Goal: Task Accomplishment & Management: Complete application form

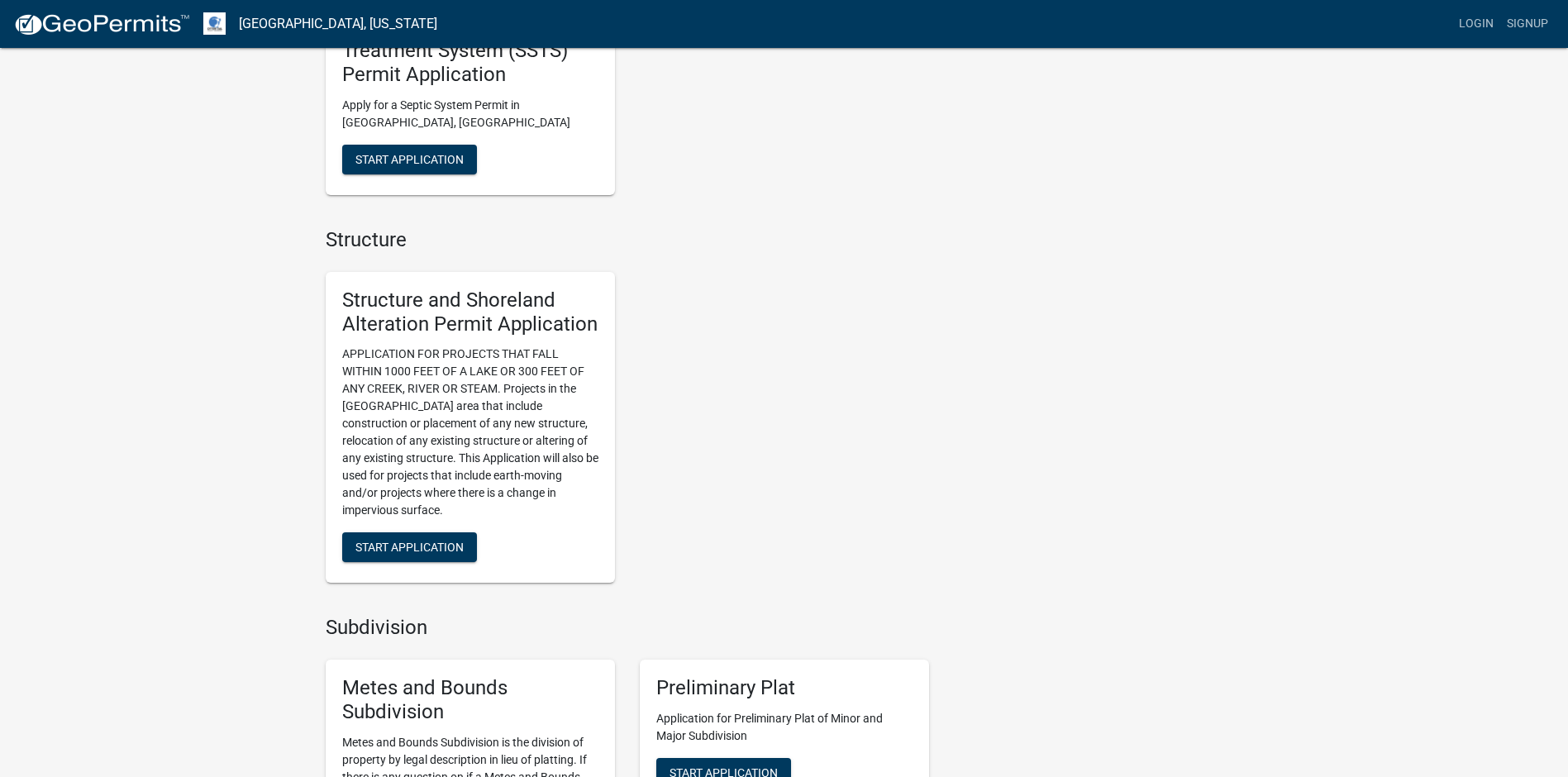
scroll to position [1158, 0]
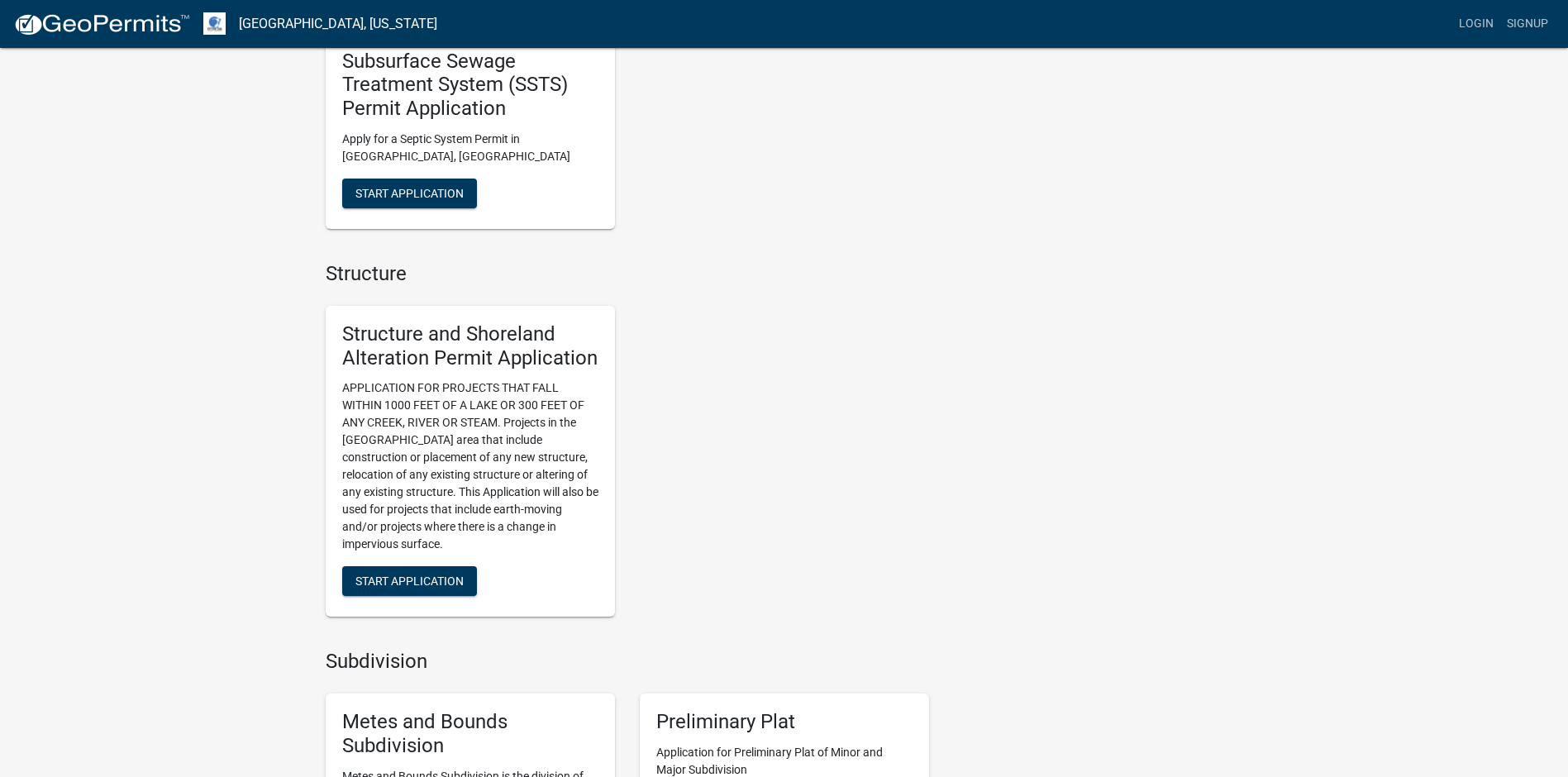
scroll to position [1158, 0]
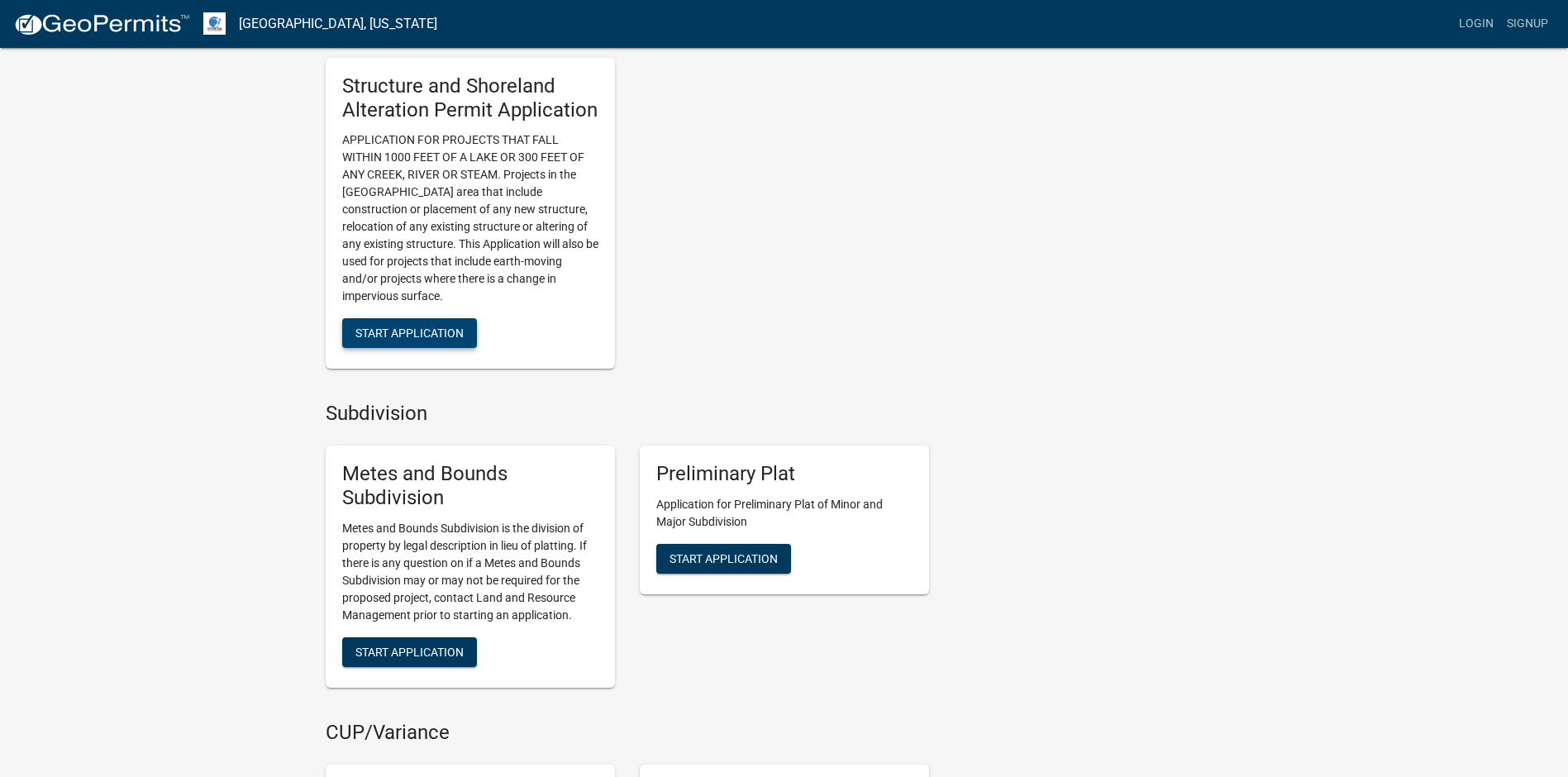
click at [421, 330] on span "Start Application" at bounding box center [409, 333] width 109 height 13
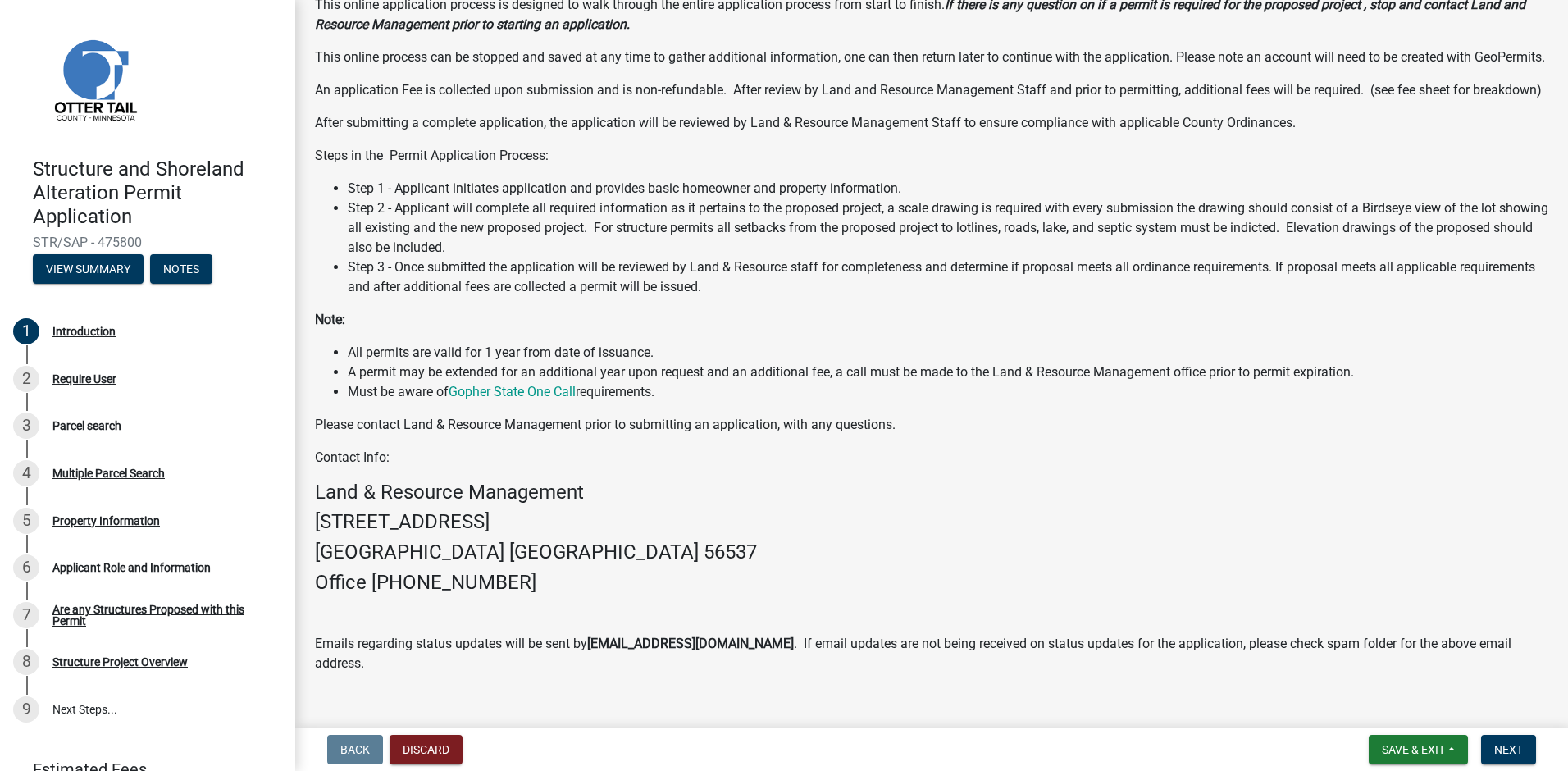
scroll to position [213, 0]
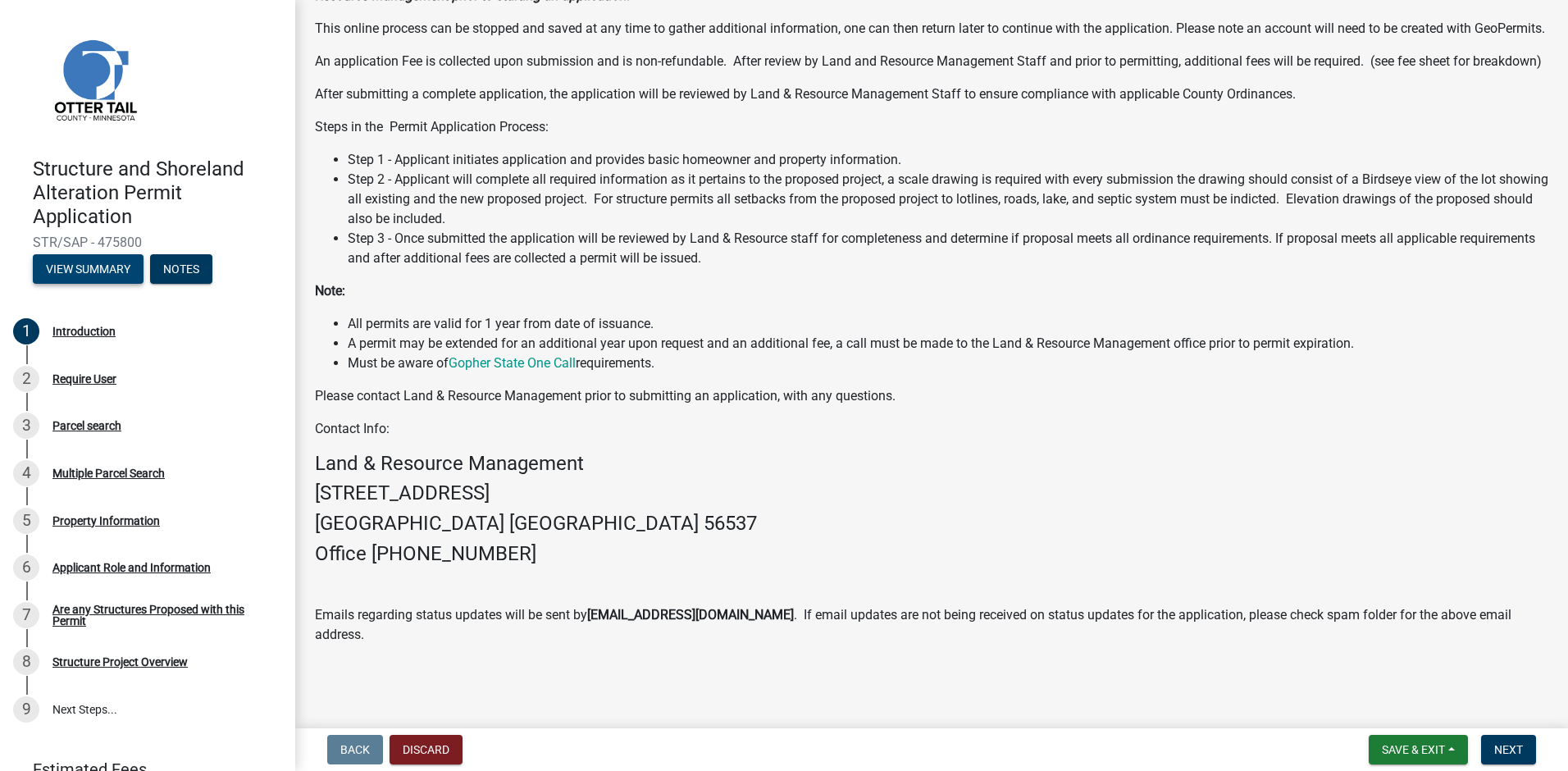
click at [72, 265] on button "View Summary" at bounding box center [87, 269] width 111 height 30
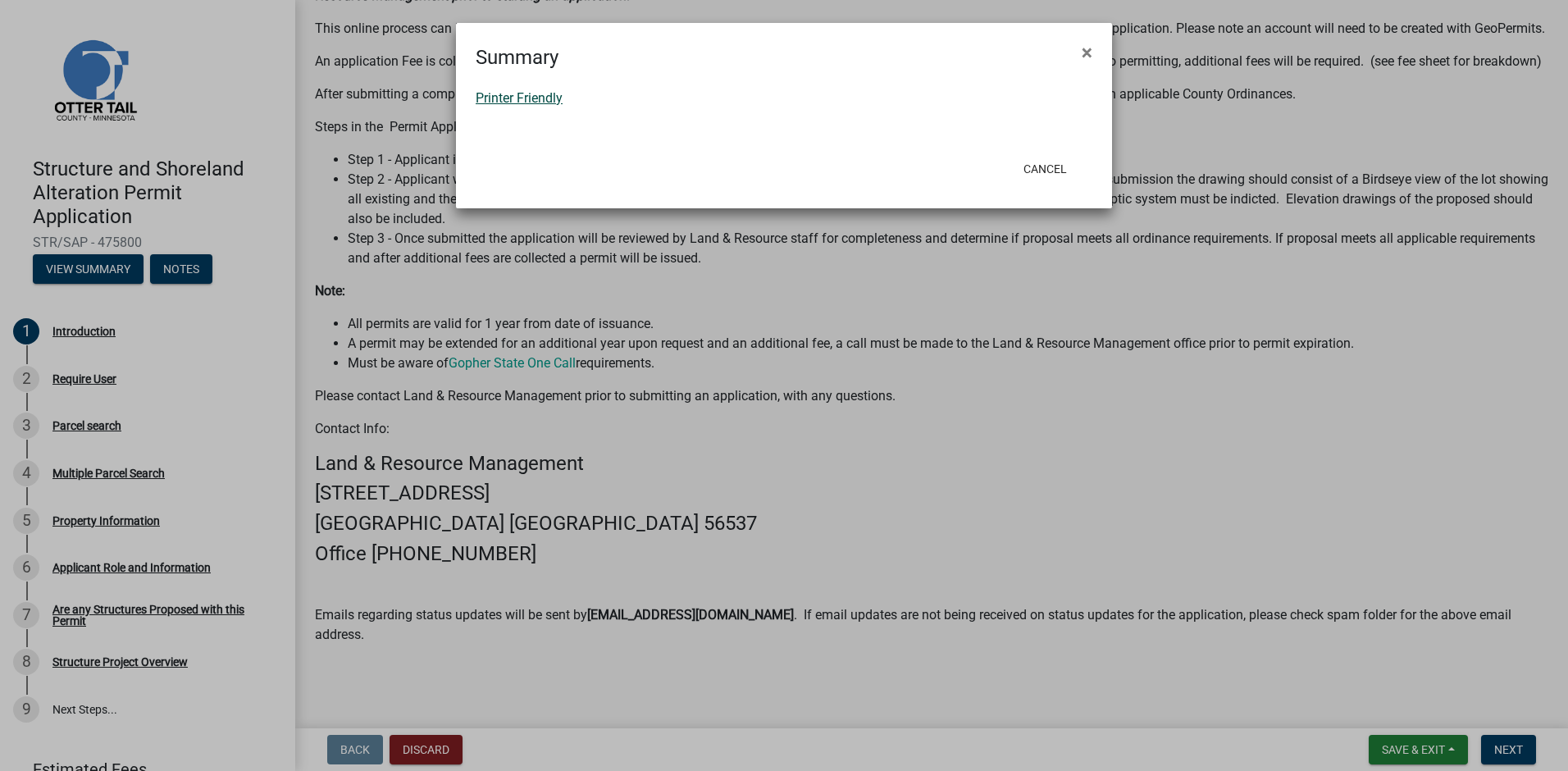
click at [521, 95] on link "Printer Friendly" at bounding box center [520, 98] width 87 height 16
click at [1082, 52] on span "×" at bounding box center [1087, 52] width 10 height 23
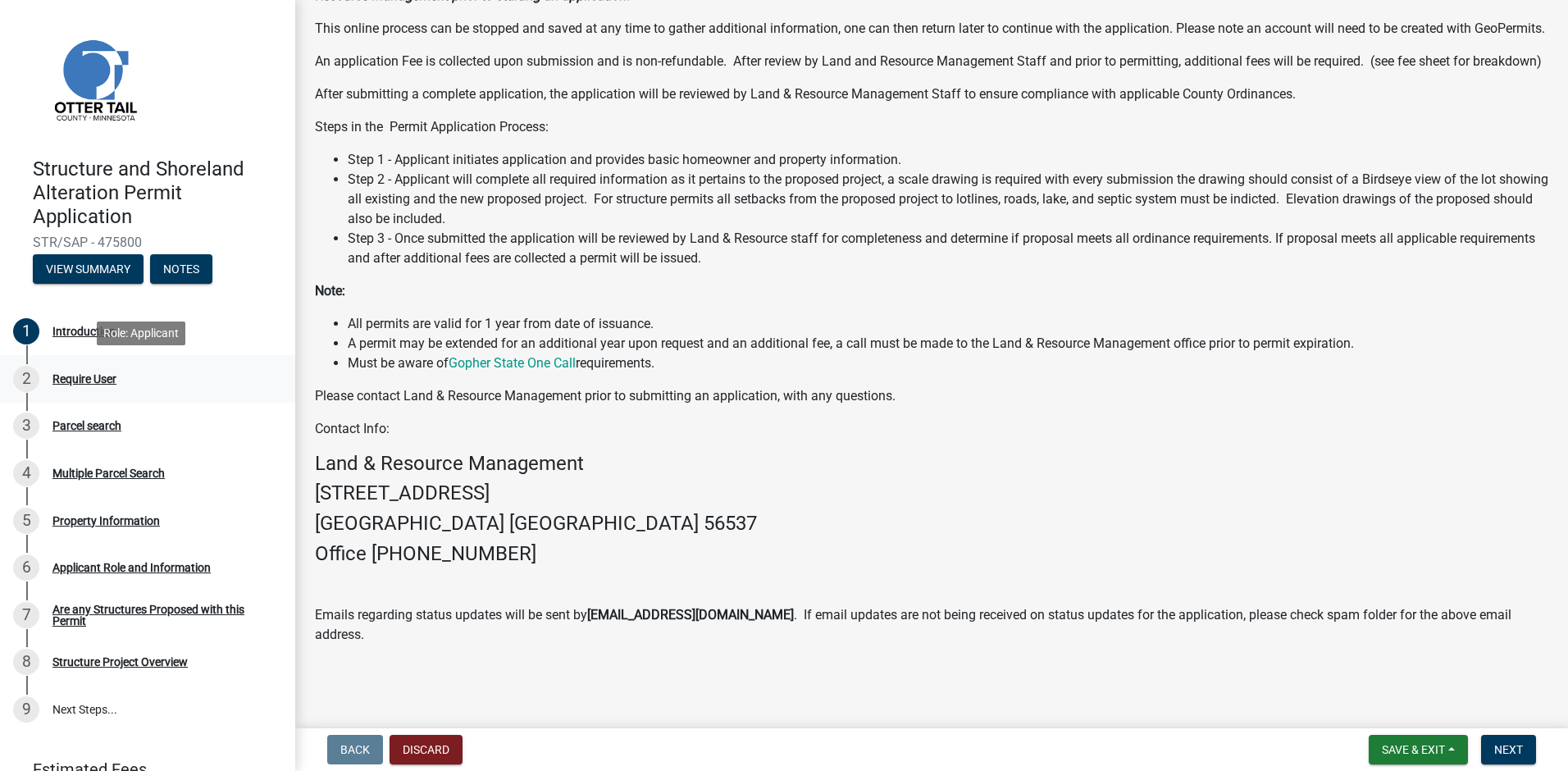
click at [74, 376] on div "Require User" at bounding box center [84, 379] width 64 height 11
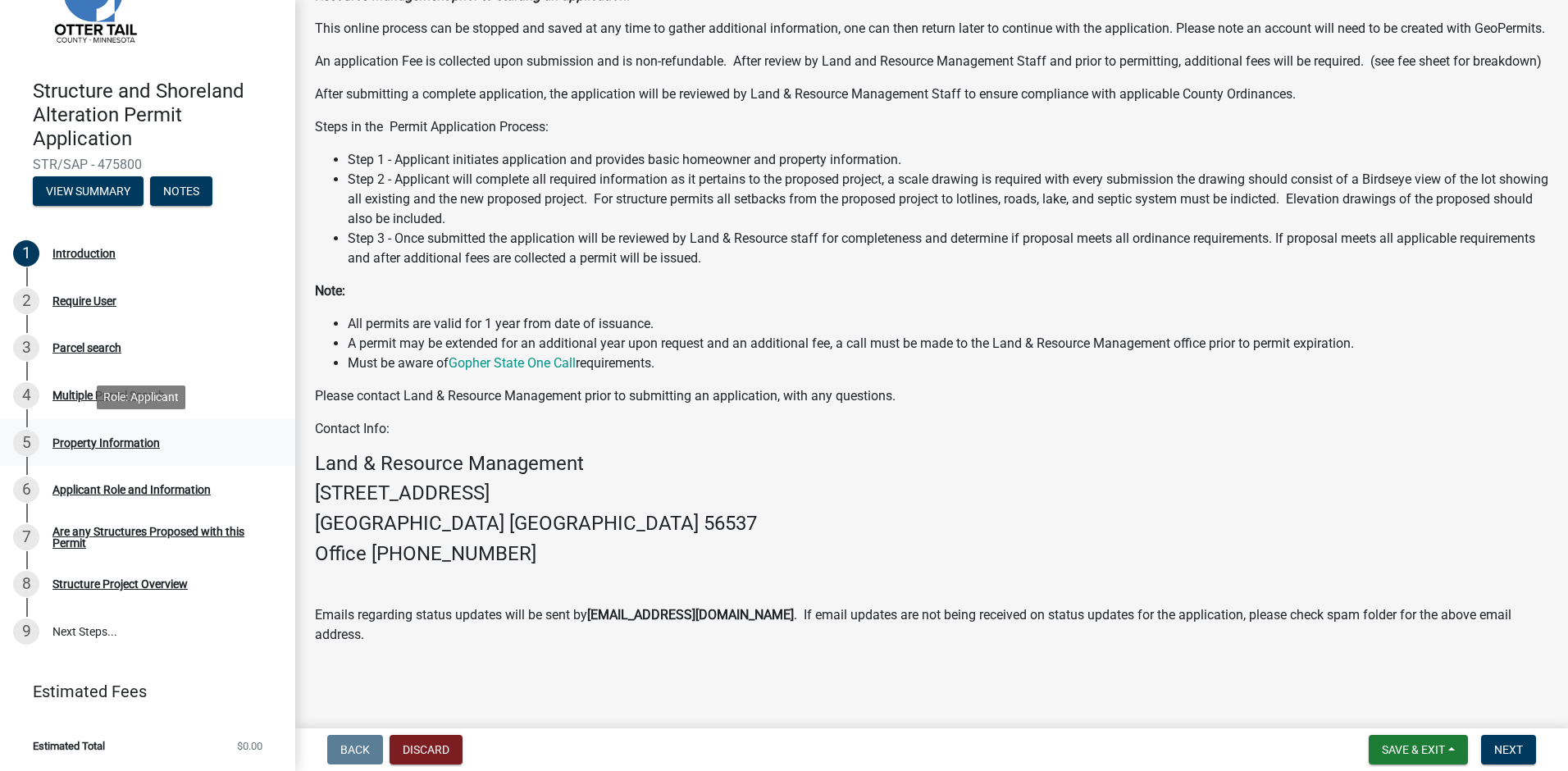
click at [92, 441] on div "Property Information" at bounding box center [106, 443] width 108 height 11
click at [113, 586] on div "Structure Project Overview" at bounding box center [120, 584] width 136 height 11
click at [73, 531] on div "Are any Structures Proposed with this Permit" at bounding box center [160, 538] width 217 height 23
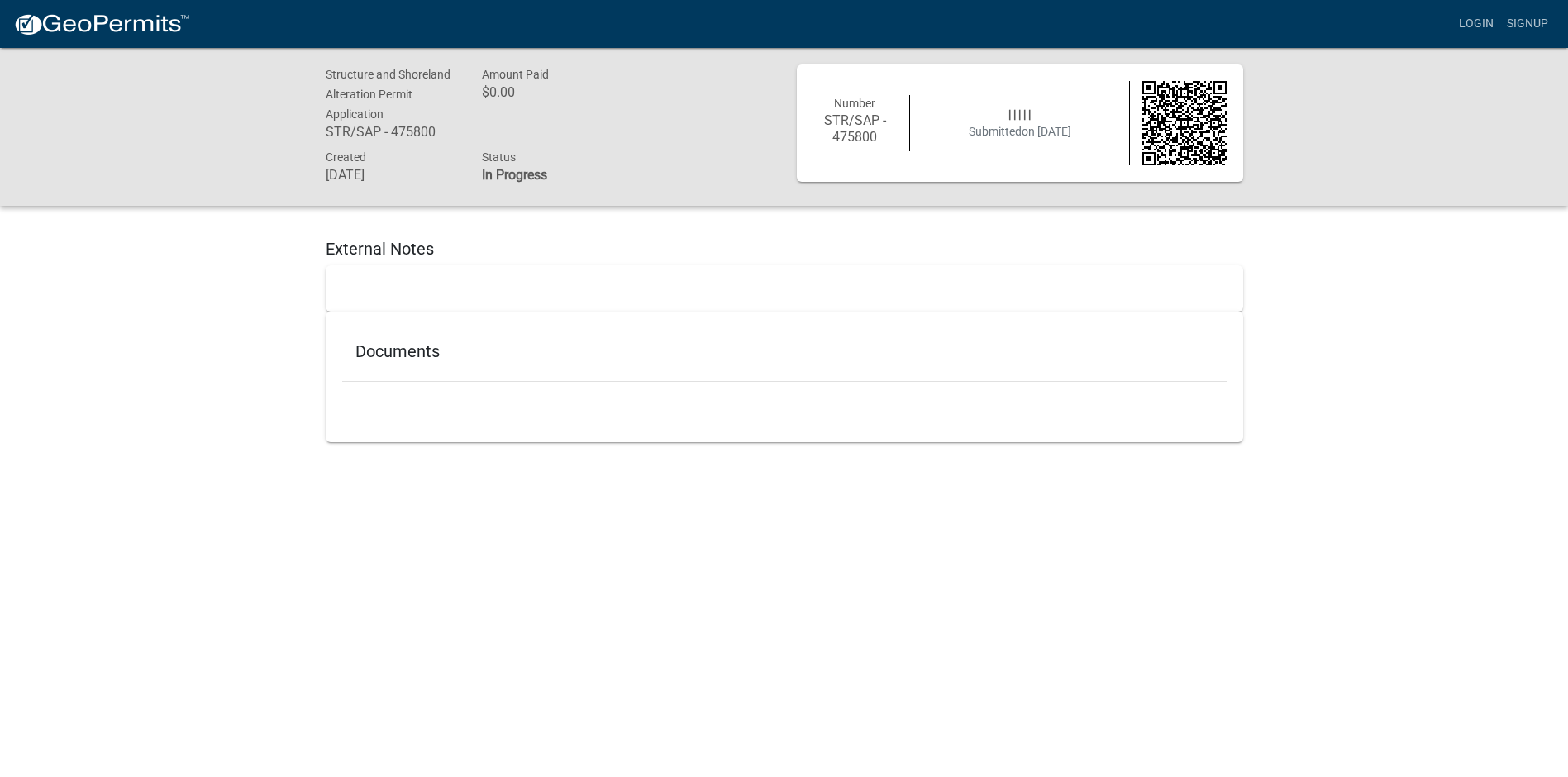
scroll to position [48, 0]
